Goal: Connect with others: Connect with others

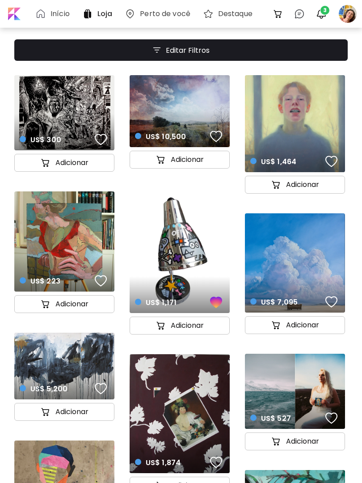
click at [323, 13] on span "3" at bounding box center [324, 10] width 9 height 9
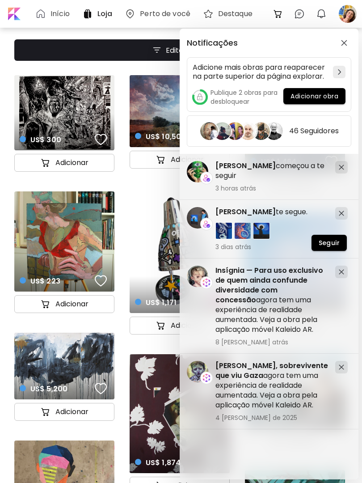
click at [247, 164] on span "[PERSON_NAME]" at bounding box center [245, 165] width 60 height 10
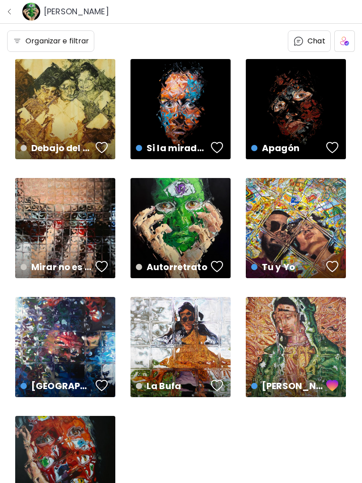
click at [103, 268] on div "button" at bounding box center [102, 266] width 13 height 13
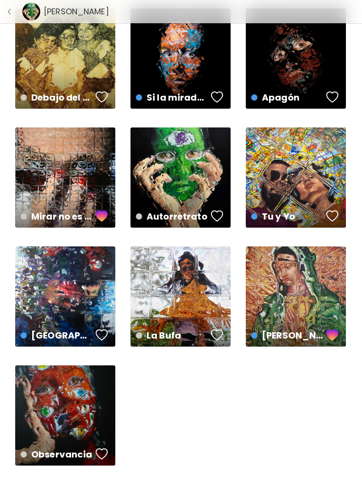
scroll to position [52, 0]
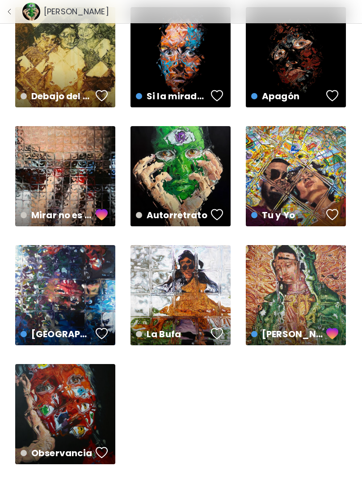
click at [81, 407] on div "Observancia Disponível | 100 x 149 cm" at bounding box center [65, 414] width 100 height 100
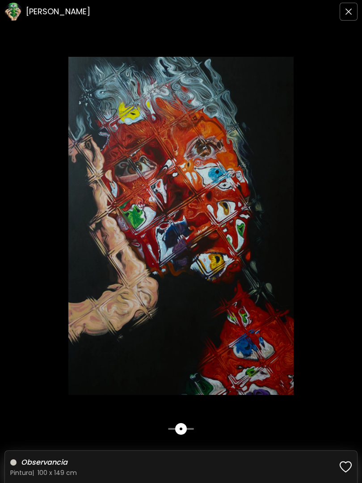
click at [172, 80] on img at bounding box center [181, 226] width 362 height 338
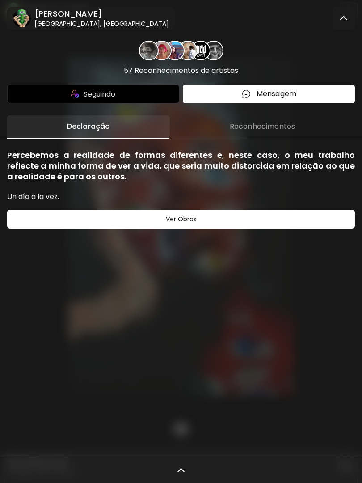
click at [88, 12] on h6 "[PERSON_NAME]" at bounding box center [101, 13] width 134 height 11
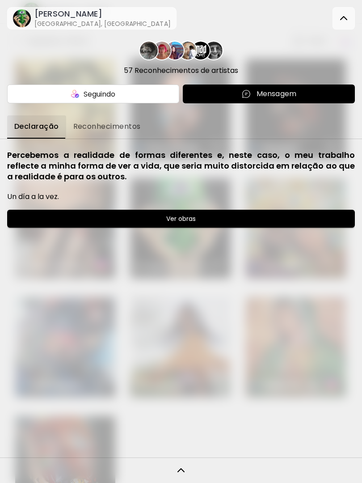
click at [27, 16] on image at bounding box center [22, 18] width 18 height 18
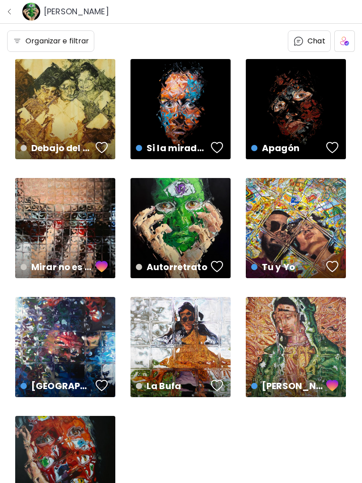
click at [97, 141] on div "button" at bounding box center [102, 147] width 13 height 13
click at [13, 9] on img "button" at bounding box center [9, 11] width 7 height 7
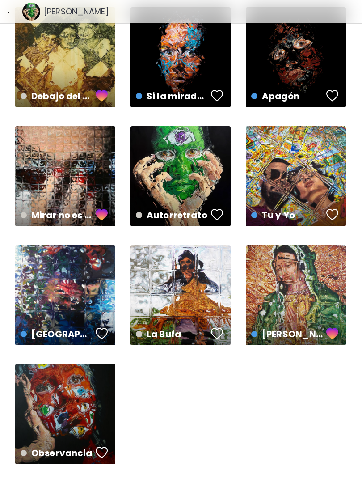
click at [12, 15] on img "button" at bounding box center [9, 11] width 7 height 7
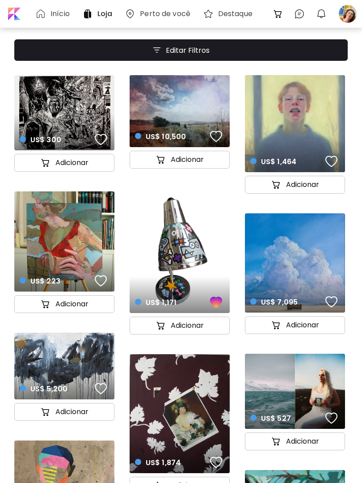
click at [323, 18] on img "button" at bounding box center [321, 13] width 11 height 11
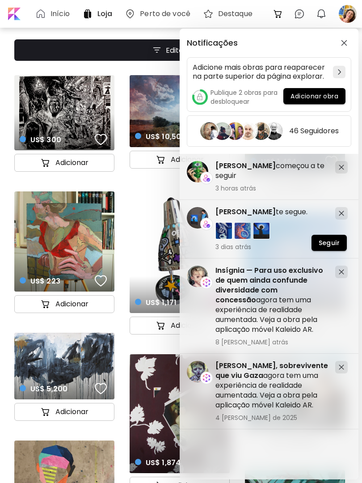
click at [241, 214] on span "[PERSON_NAME]" at bounding box center [245, 211] width 60 height 10
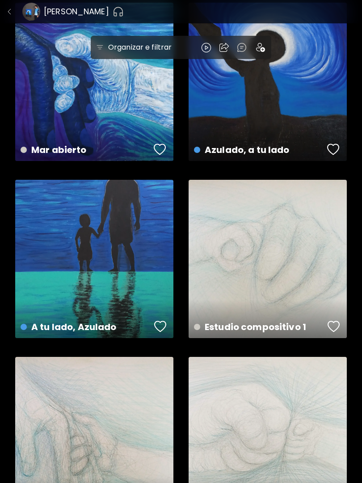
scroll to position [409, 0]
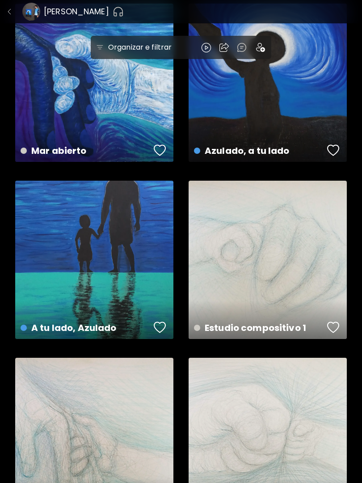
click at [155, 325] on div "button" at bounding box center [160, 326] width 13 height 13
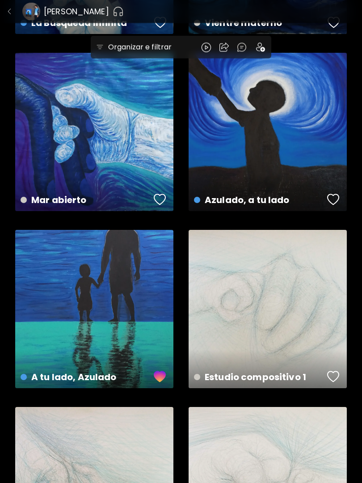
scroll to position [360, 0]
click at [8, 14] on img "button" at bounding box center [9, 11] width 7 height 7
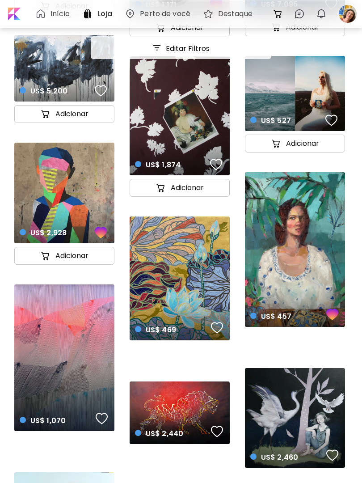
scroll to position [296, 0]
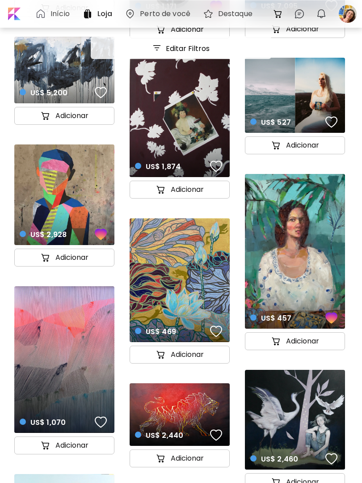
click at [63, 19] on div "Início" at bounding box center [54, 13] width 38 height 11
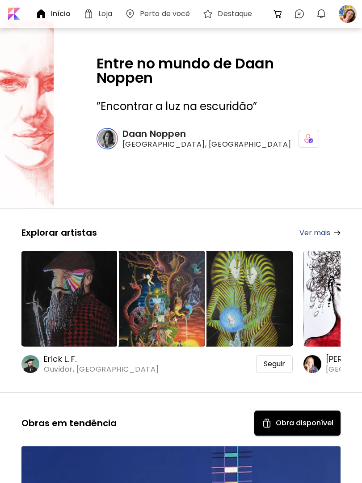
click at [273, 366] on span "Seguir" at bounding box center [274, 363] width 21 height 9
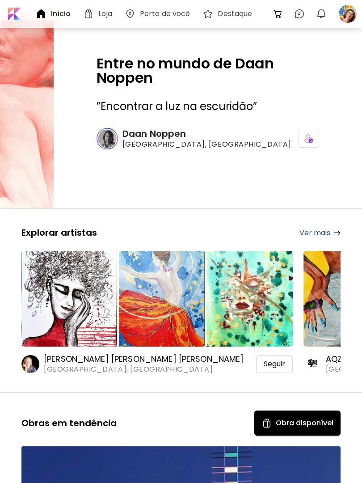
click at [275, 363] on span "Seguir" at bounding box center [274, 363] width 21 height 9
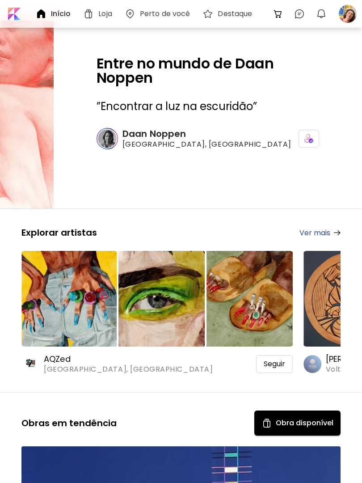
click at [272, 363] on span "Seguir" at bounding box center [274, 363] width 21 height 9
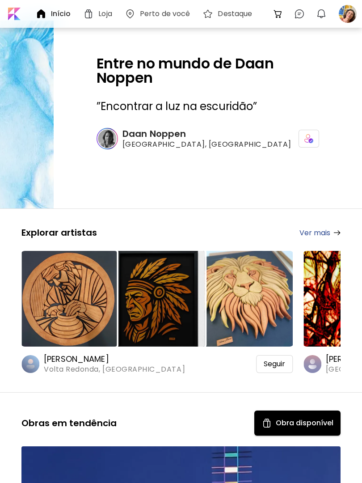
click at [275, 362] on span "Seguir" at bounding box center [274, 363] width 21 height 9
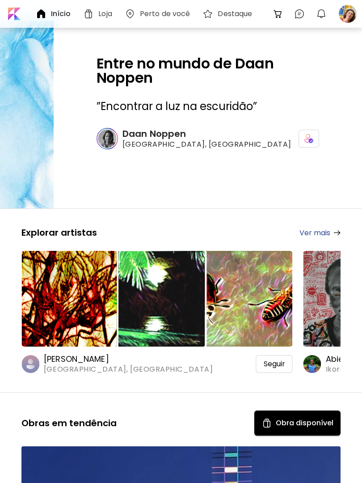
click at [277, 364] on span "Seguir" at bounding box center [274, 363] width 21 height 9
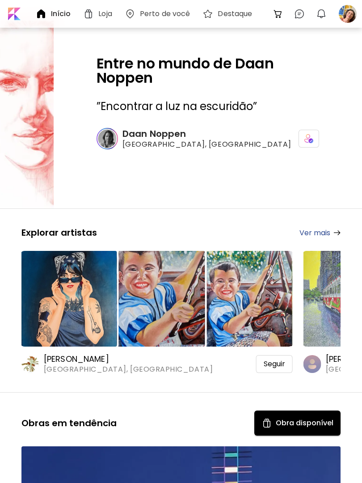
click at [278, 355] on div "Seguir" at bounding box center [274, 364] width 37 height 18
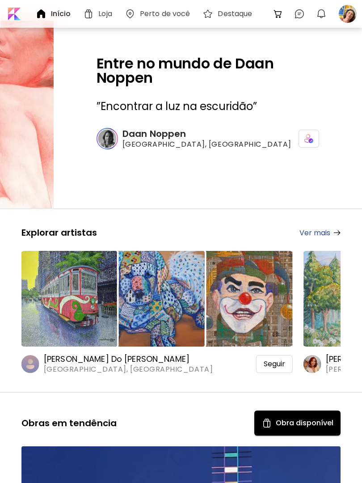
click at [273, 366] on span "Seguir" at bounding box center [274, 363] width 21 height 9
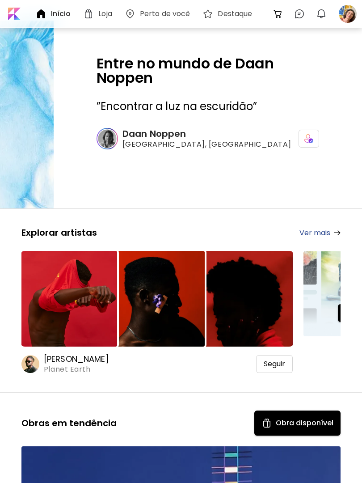
click at [273, 362] on span "Seguir" at bounding box center [274, 363] width 21 height 9
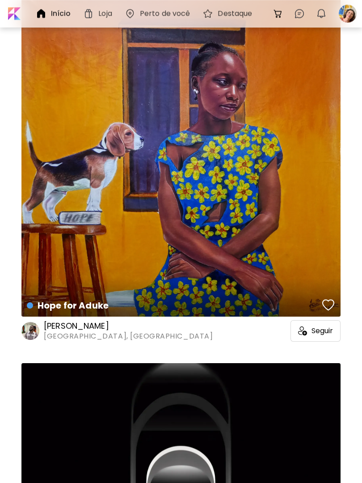
scroll to position [1545, 0]
click at [317, 331] on span "Seguir" at bounding box center [321, 330] width 21 height 9
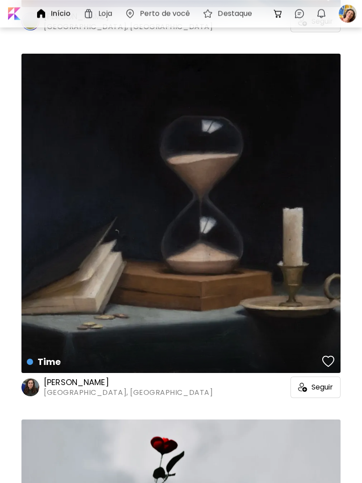
scroll to position [4412, 0]
click at [323, 386] on span "Seguir" at bounding box center [321, 386] width 21 height 9
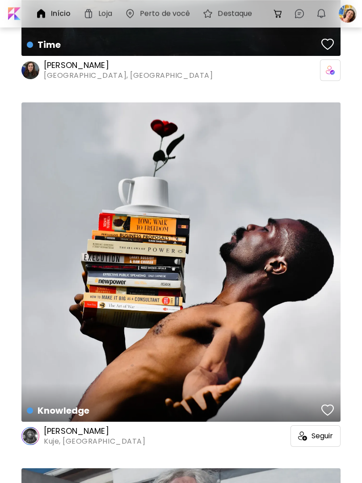
scroll to position [4729, 0]
click at [313, 439] on span "Seguir" at bounding box center [321, 435] width 21 height 9
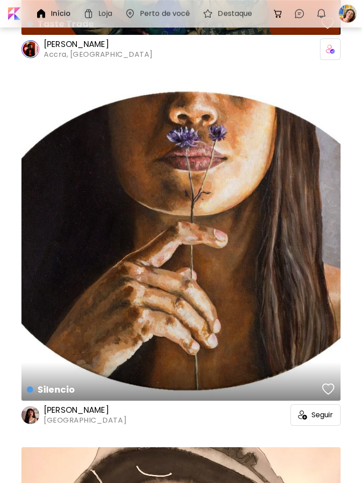
scroll to position [6212, 0]
click at [317, 420] on div "Seguir" at bounding box center [315, 414] width 50 height 21
click at [321, 410] on span "Seguir" at bounding box center [321, 414] width 21 height 9
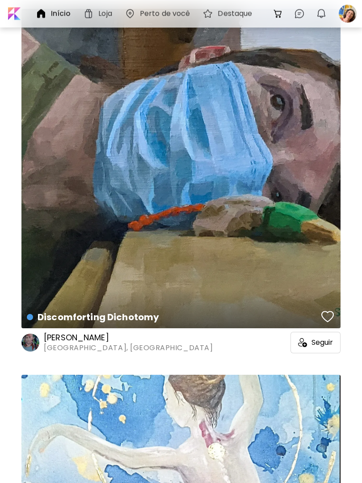
scroll to position [7375, 0]
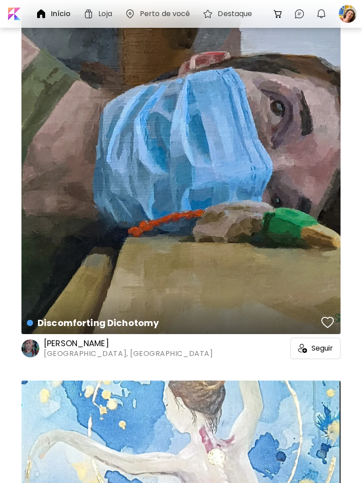
click at [315, 341] on div "Seguir" at bounding box center [315, 347] width 50 height 21
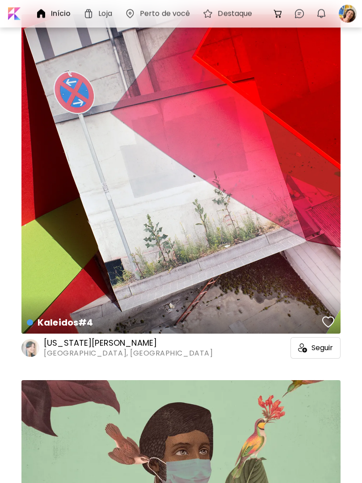
scroll to position [10299, 0]
click at [320, 345] on span "Seguir" at bounding box center [321, 347] width 21 height 9
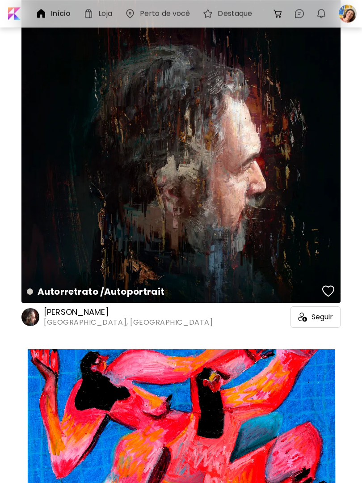
scroll to position [11426, 0]
click at [318, 319] on span "Seguir" at bounding box center [321, 316] width 21 height 9
click at [322, 315] on span "Seguir" at bounding box center [321, 316] width 21 height 9
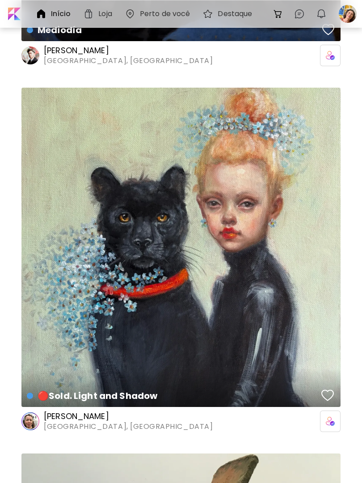
scroll to position [13873, 0]
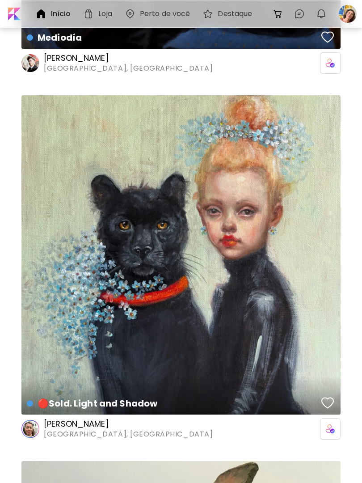
click at [323, 400] on div "button" at bounding box center [327, 402] width 13 height 13
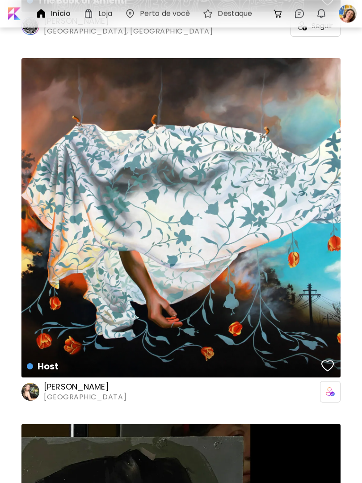
scroll to position [17924, 0]
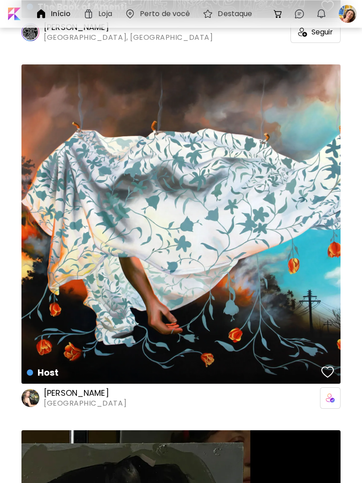
click at [329, 369] on div "button" at bounding box center [327, 371] width 13 height 13
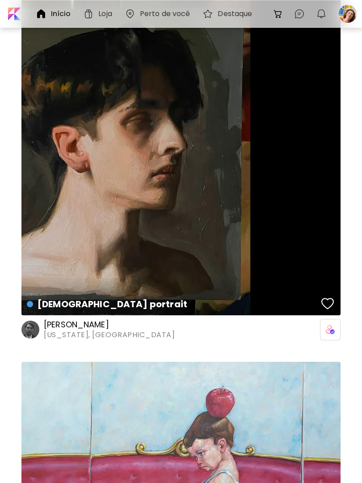
scroll to position [18358, 0]
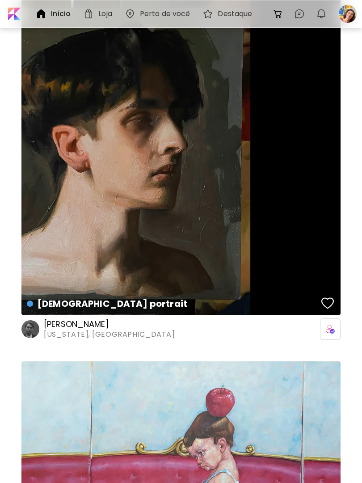
click at [329, 294] on button "button" at bounding box center [327, 303] width 17 height 18
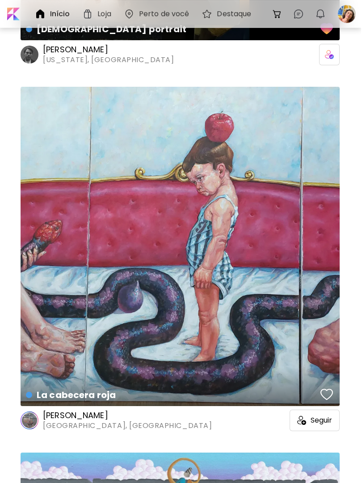
scroll to position [18632, 0]
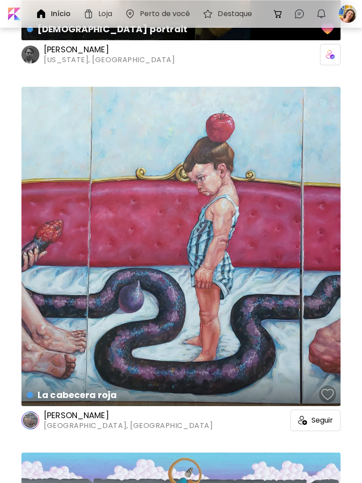
click at [325, 393] on div "button" at bounding box center [327, 393] width 13 height 13
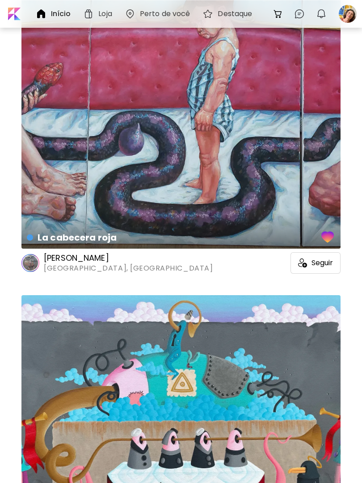
scroll to position [18789, 0]
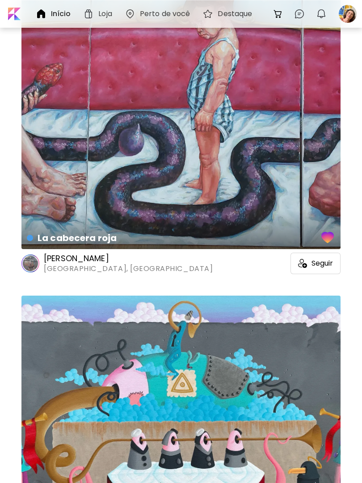
click at [324, 261] on span "Seguir" at bounding box center [321, 263] width 21 height 9
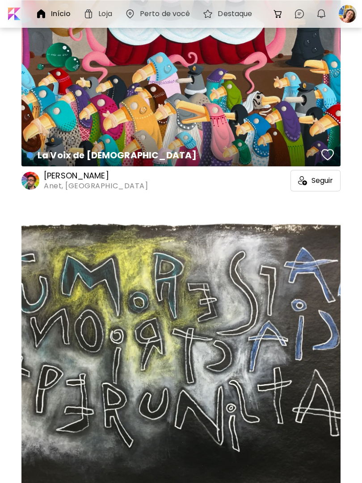
scroll to position [19240, 0]
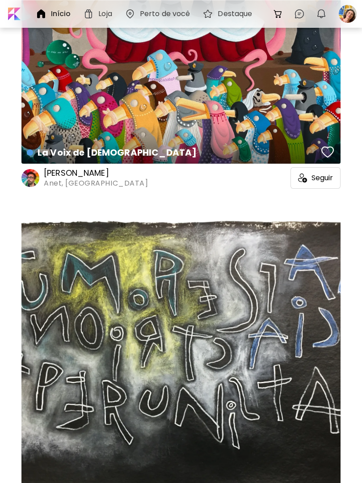
click at [322, 180] on span "Seguir" at bounding box center [321, 177] width 21 height 9
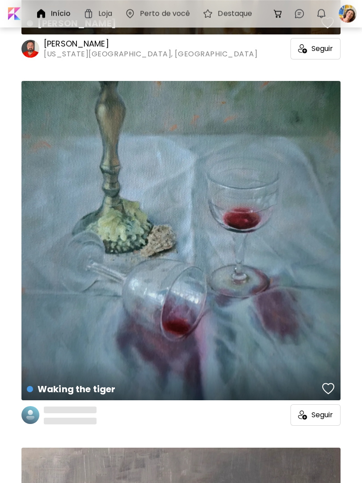
scroll to position [20101, 0]
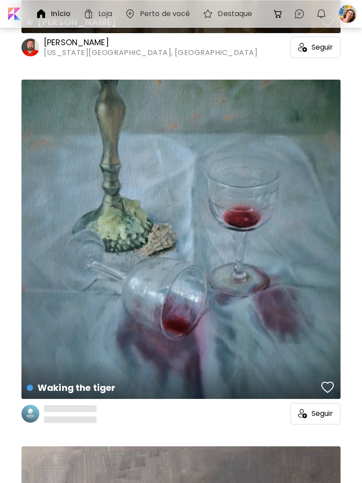
click at [328, 378] on button "button" at bounding box center [327, 387] width 17 height 18
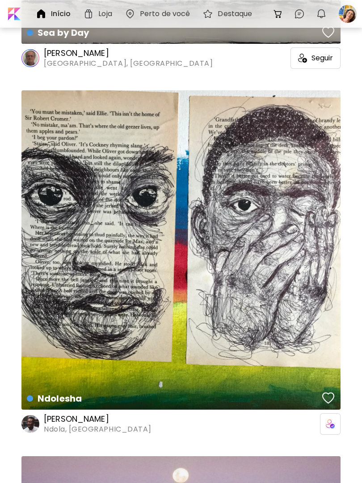
scroll to position [21917, 0]
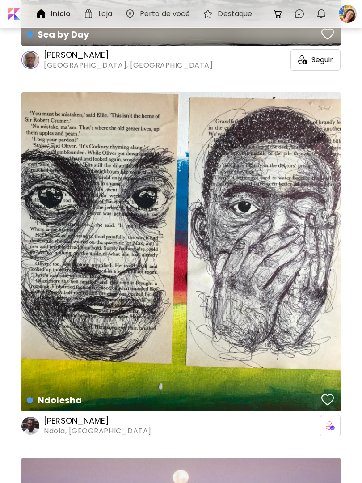
click at [325, 397] on div "button" at bounding box center [327, 399] width 13 height 13
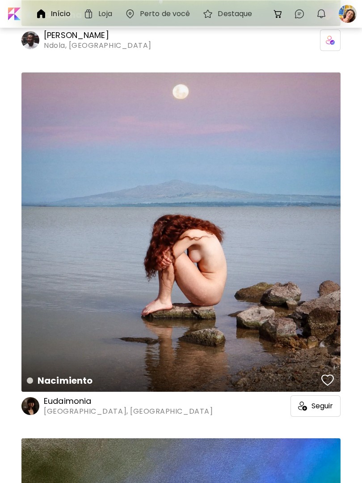
scroll to position [22302, 0]
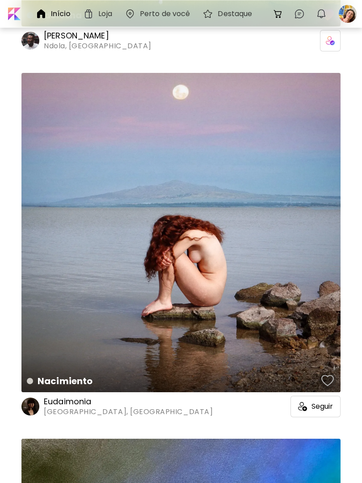
click at [324, 379] on div "button" at bounding box center [327, 380] width 13 height 13
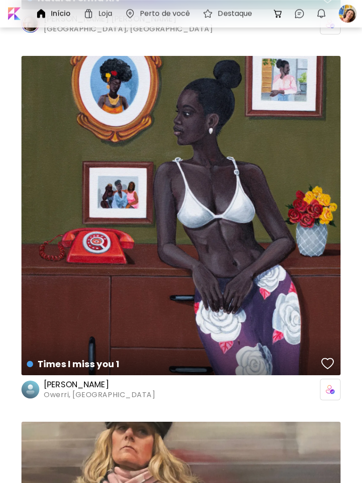
scroll to position [23049, 0]
click at [325, 359] on div "button" at bounding box center [327, 363] width 13 height 13
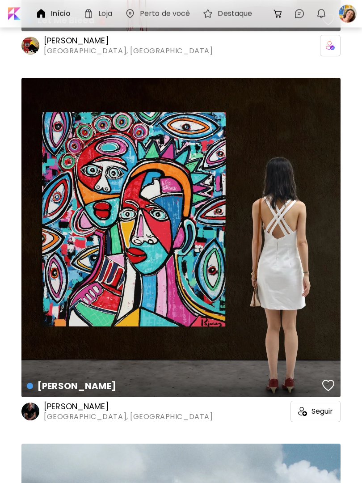
scroll to position [24855, 0]
click at [323, 377] on button "button" at bounding box center [327, 385] width 17 height 18
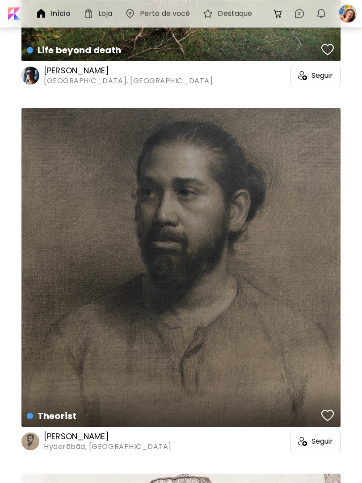
scroll to position [25556, 0]
click at [330, 410] on div "button" at bounding box center [327, 414] width 13 height 13
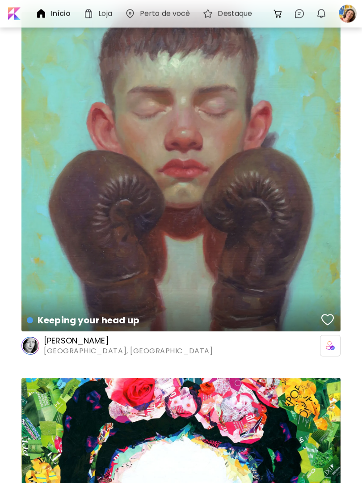
scroll to position [26376, 0]
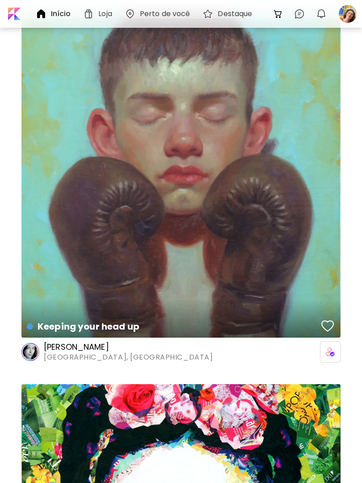
click at [325, 322] on div "button" at bounding box center [327, 325] width 13 height 13
